Goal: Information Seeking & Learning: Learn about a topic

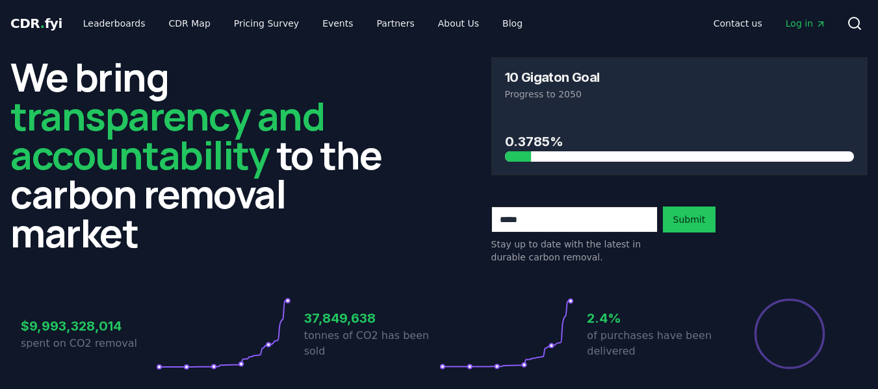
scroll to position [390, 0]
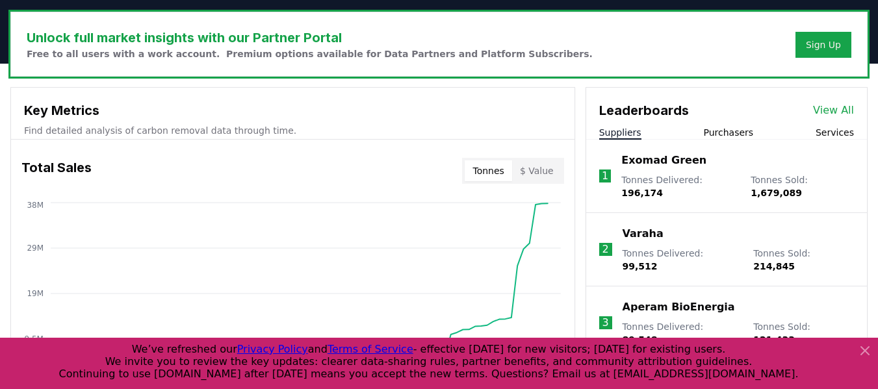
click at [843, 110] on link "View All" at bounding box center [833, 111] width 41 height 16
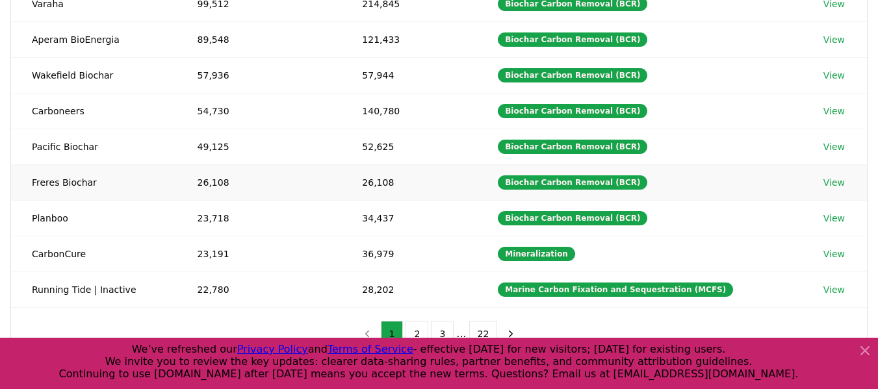
scroll to position [260, 0]
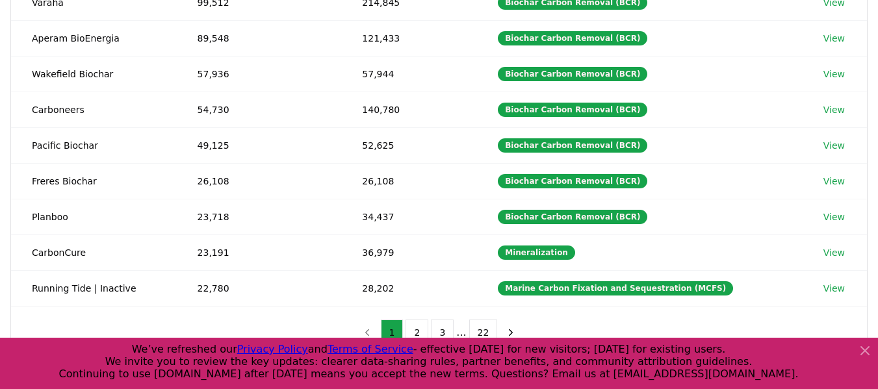
click at [863, 351] on icon at bounding box center [865, 351] width 16 height 16
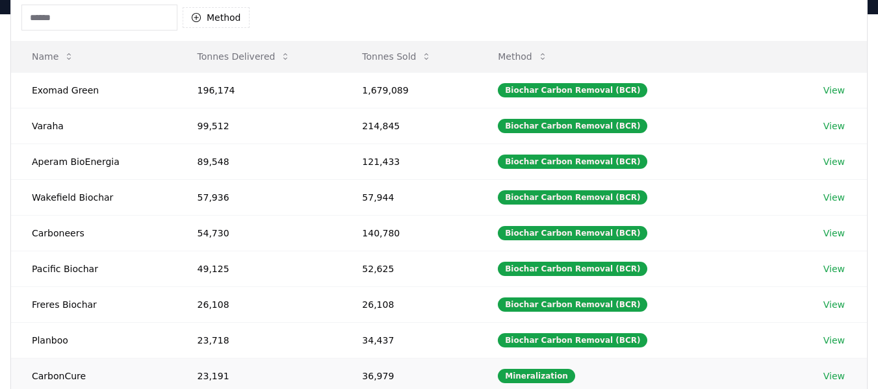
scroll to position [0, 0]
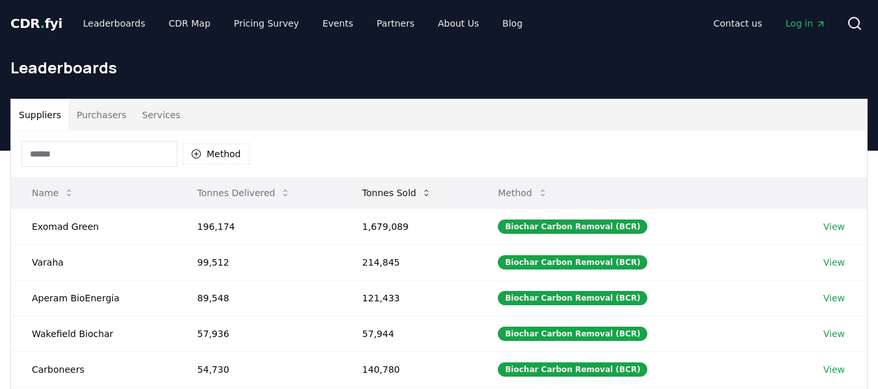
click at [405, 192] on button "Tonnes Sold" at bounding box center [396, 193] width 90 height 26
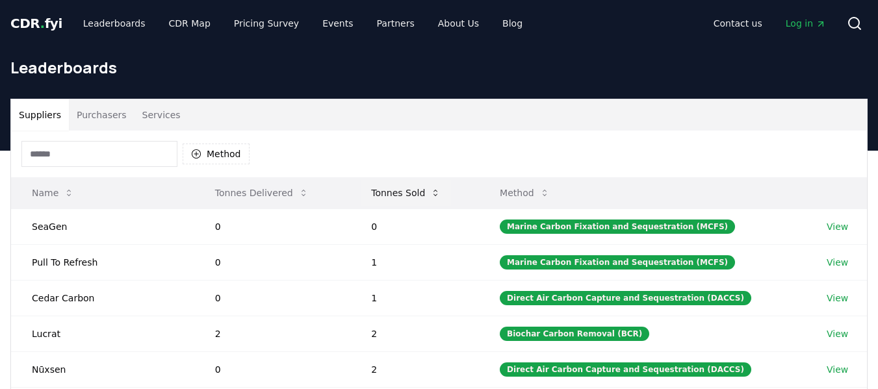
click at [403, 189] on button "Tonnes Sold" at bounding box center [406, 193] width 90 height 26
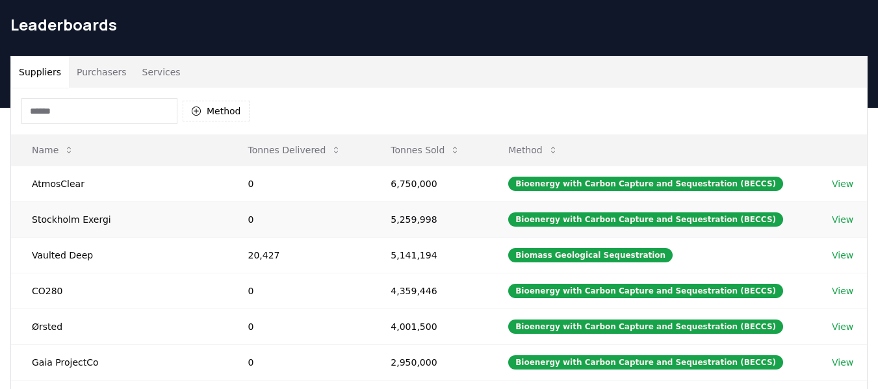
scroll to position [65, 0]
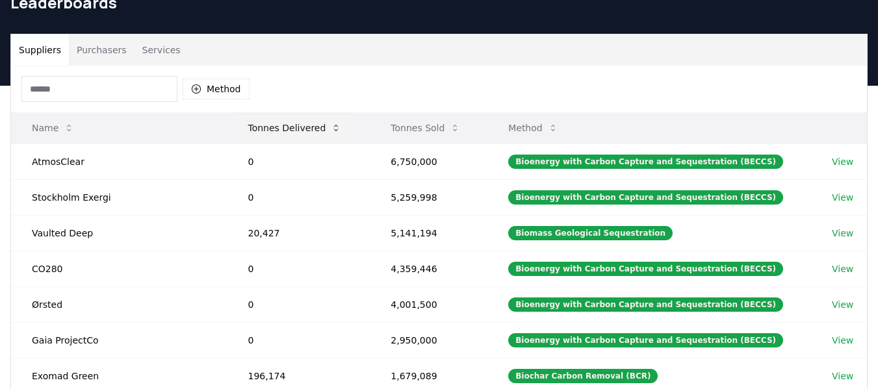
click at [303, 120] on button "Tonnes Delivered" at bounding box center [294, 128] width 114 height 26
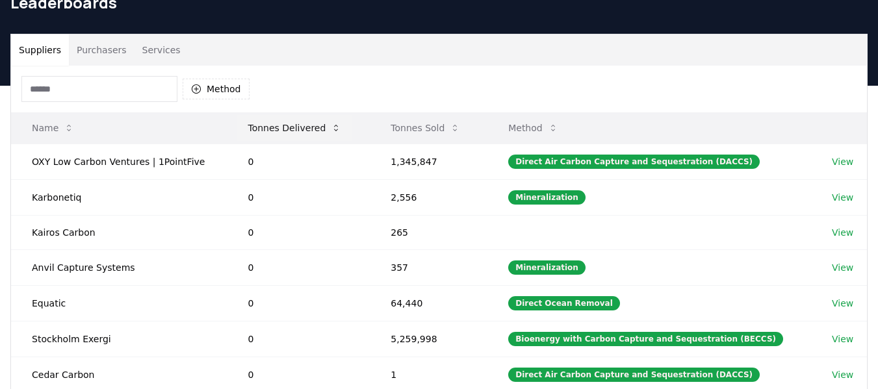
click at [305, 128] on button "Tonnes Delivered" at bounding box center [294, 128] width 114 height 26
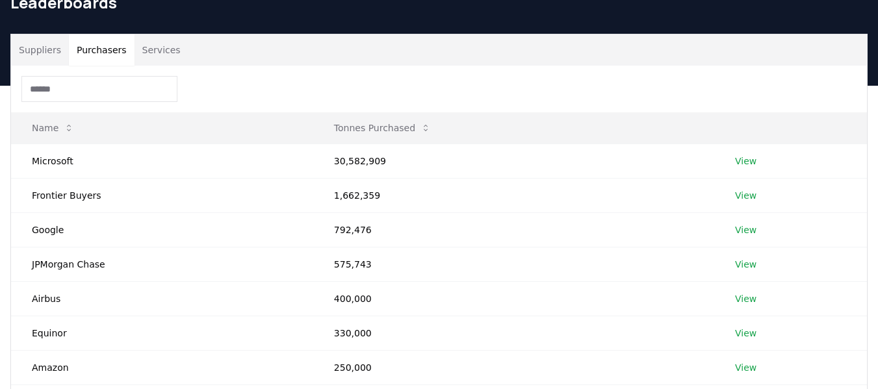
click at [104, 48] on button "Purchasers" at bounding box center [102, 49] width 66 height 31
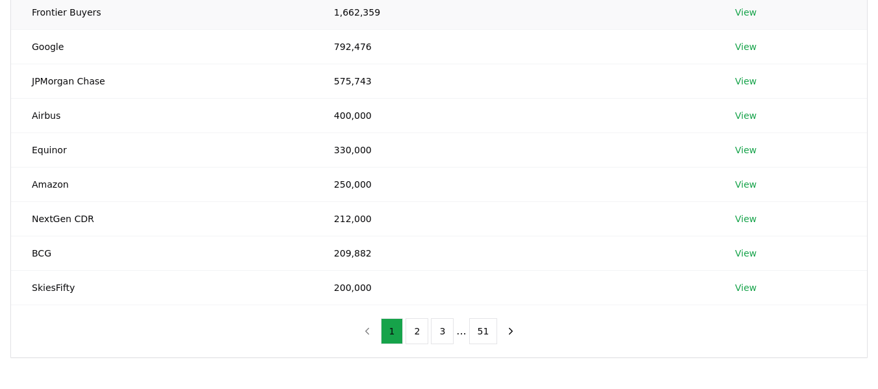
scroll to position [260, 0]
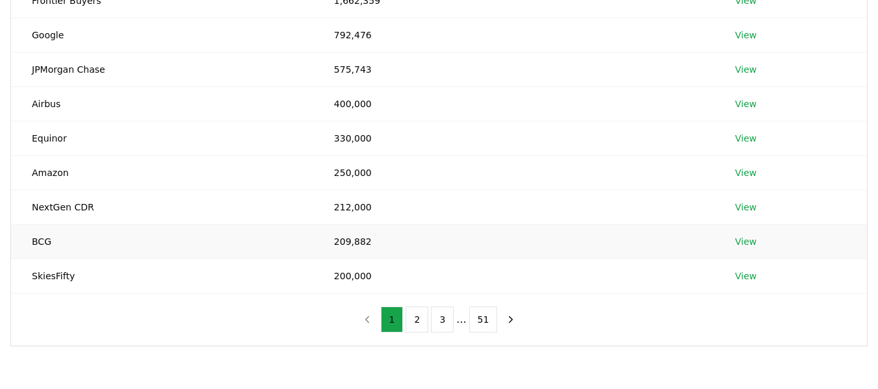
click at [747, 242] on link "View" at bounding box center [745, 241] width 21 height 13
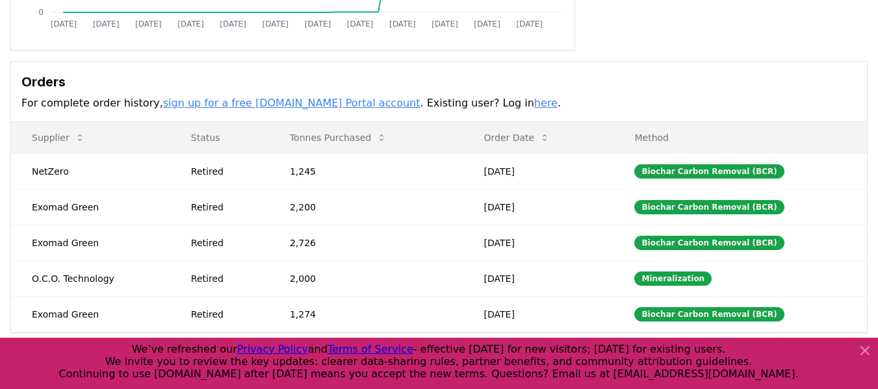
scroll to position [390, 0]
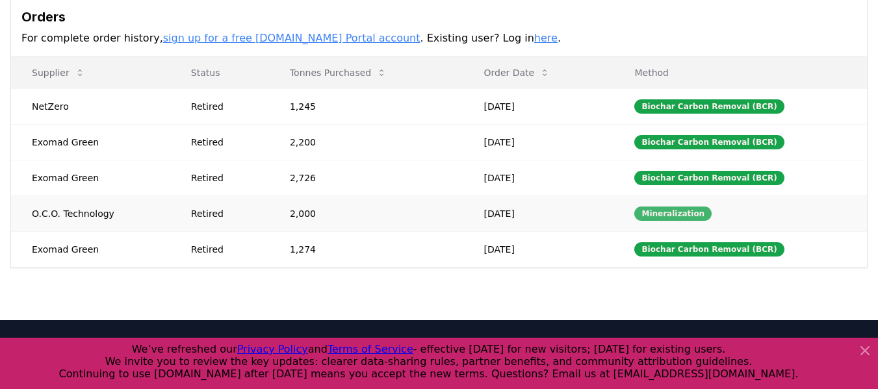
click at [667, 212] on div "Mineralization" at bounding box center [672, 214] width 77 height 14
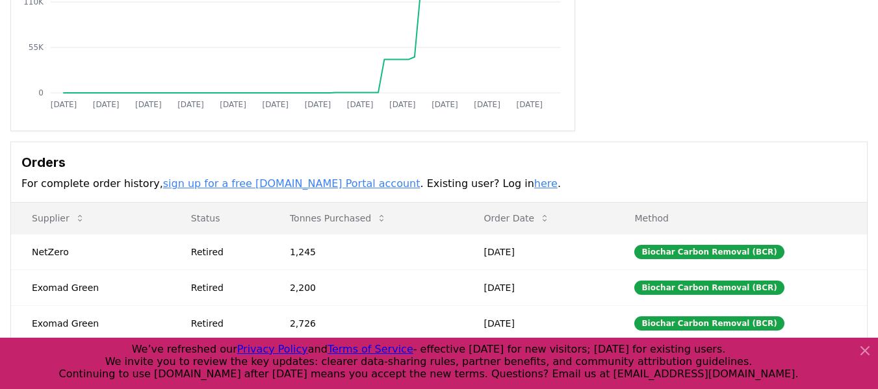
scroll to position [0, 0]
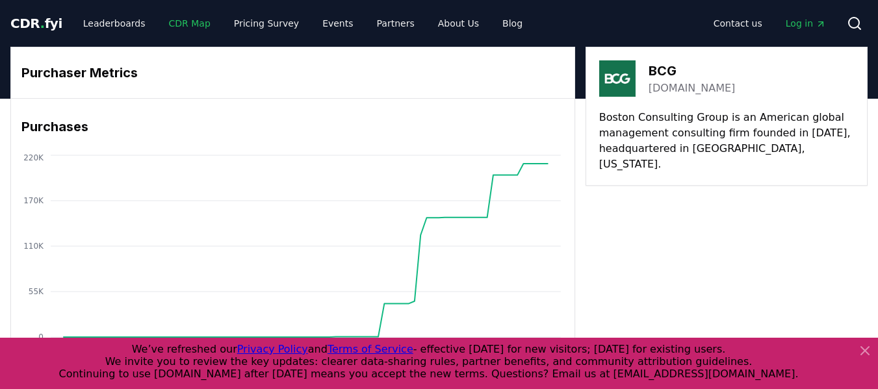
click at [167, 19] on link "CDR Map" at bounding box center [190, 23] width 62 height 23
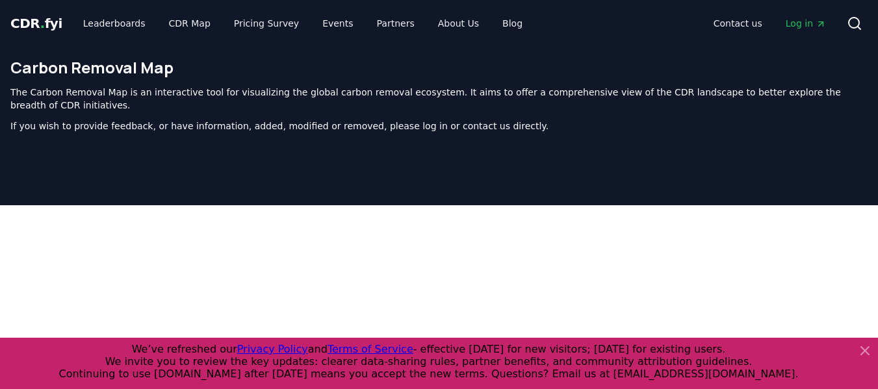
click at [41, 21] on span "CDR . fyi" at bounding box center [36, 24] width 52 height 16
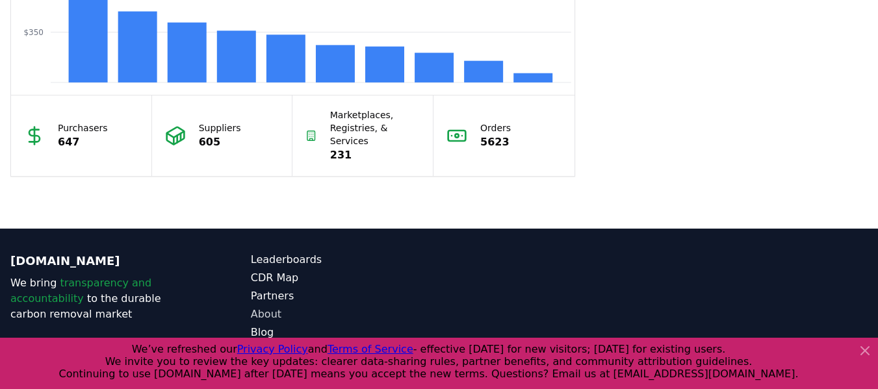
scroll to position [1299, 0]
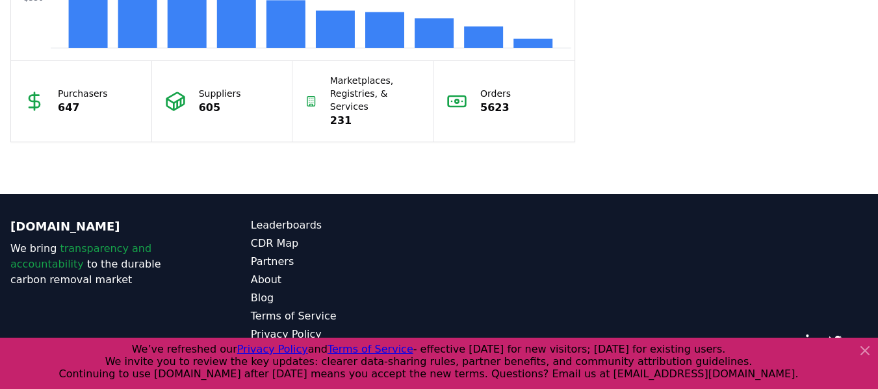
drag, startPoint x: 865, startPoint y: 352, endPoint x: 763, endPoint y: 317, distance: 108.5
click at [865, 352] on icon at bounding box center [865, 351] width 8 height 8
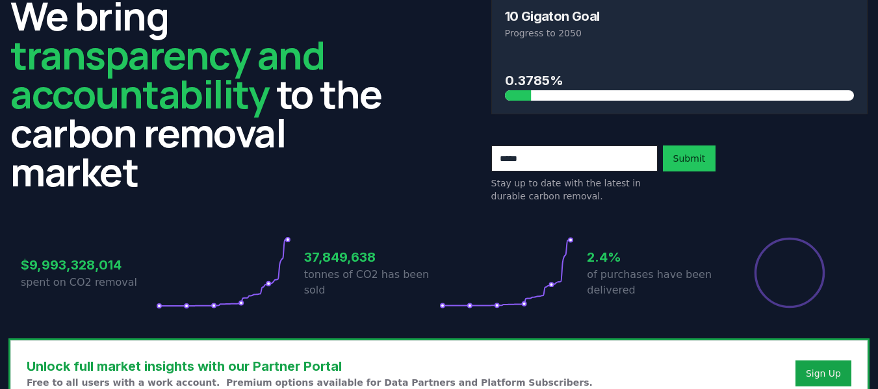
scroll to position [0, 0]
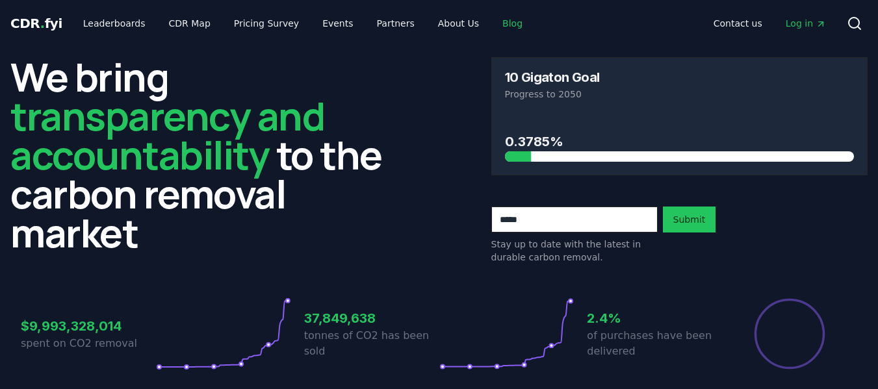
click at [492, 23] on link "Blog" at bounding box center [512, 23] width 41 height 23
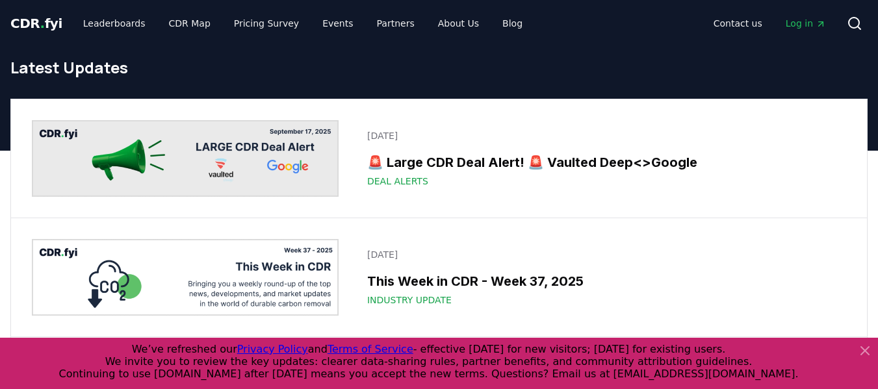
scroll to position [65, 0]
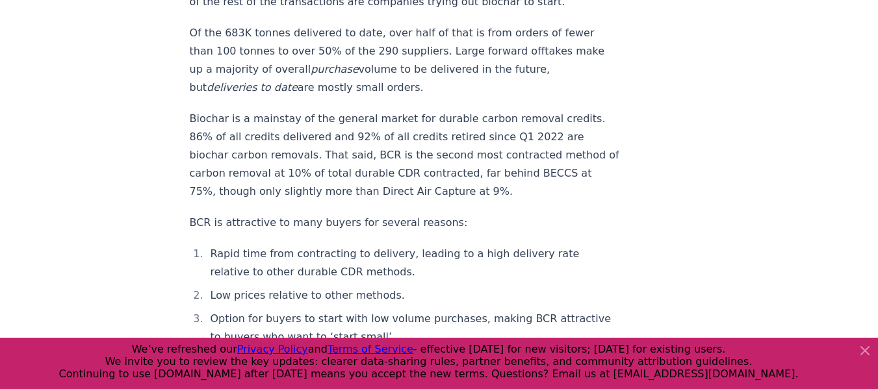
scroll to position [1754, 0]
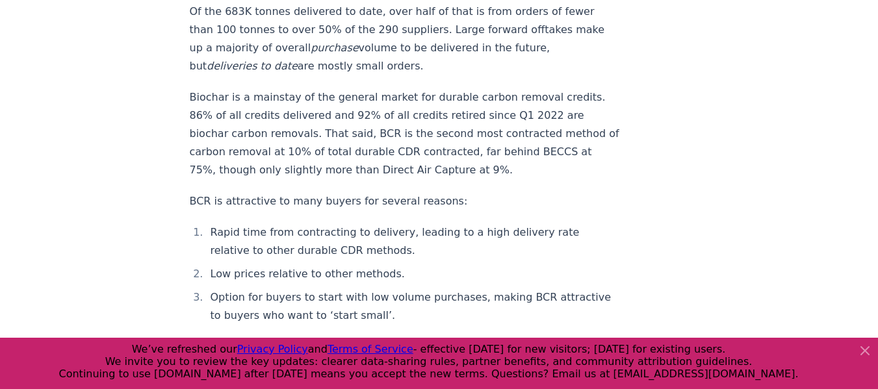
click at [863, 350] on icon at bounding box center [865, 351] width 16 height 16
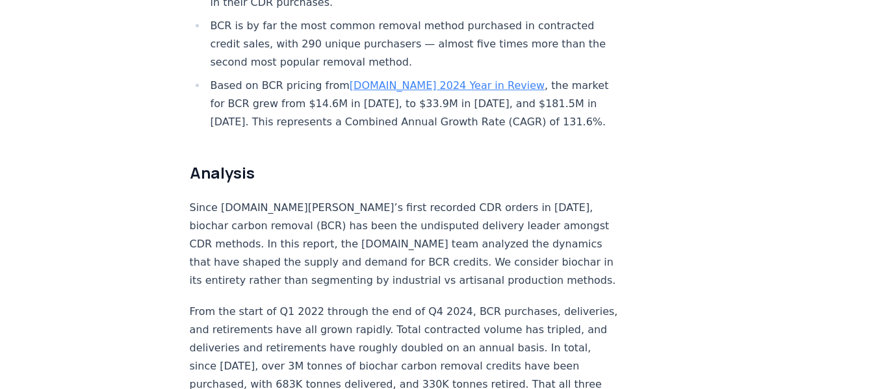
scroll to position [909, 0]
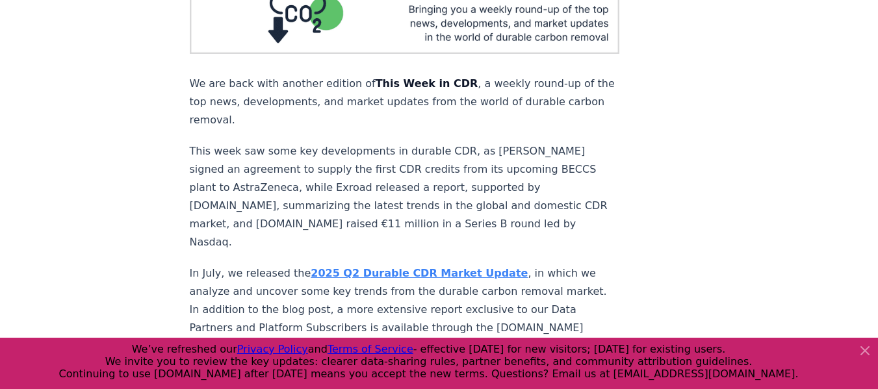
scroll to position [195, 0]
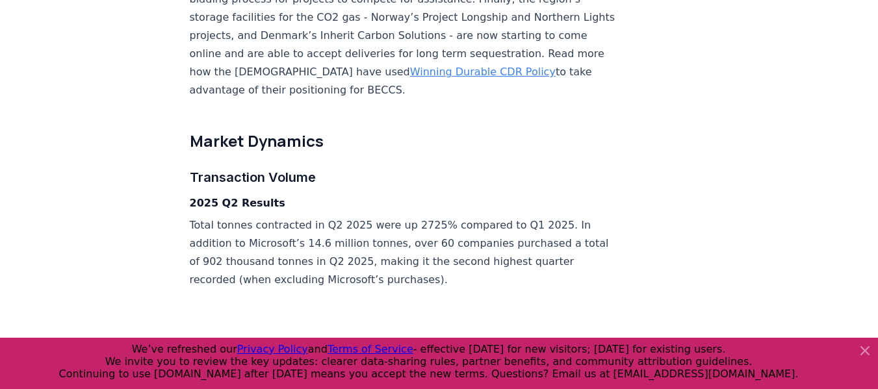
scroll to position [1949, 0]
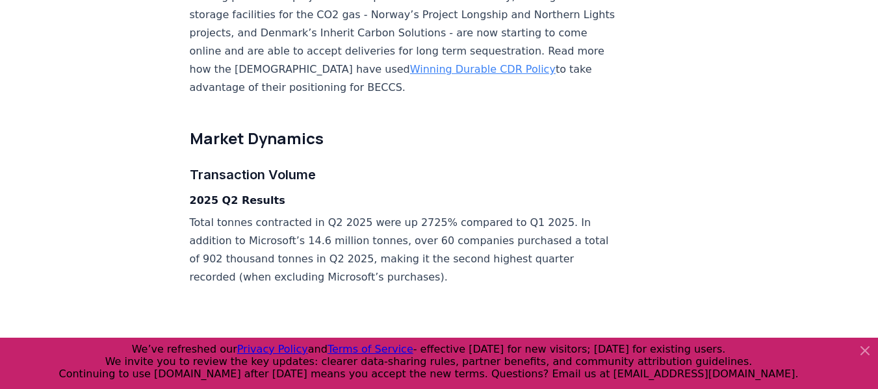
click at [864, 351] on icon at bounding box center [865, 351] width 8 height 8
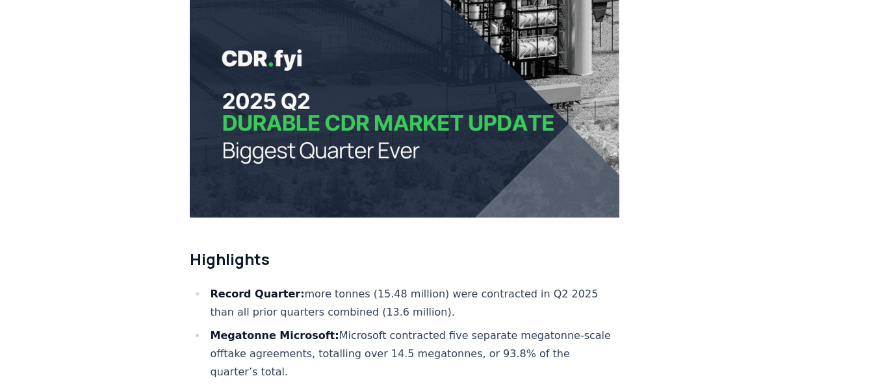
scroll to position [0, 0]
